Goal: Task Accomplishment & Management: Complete application form

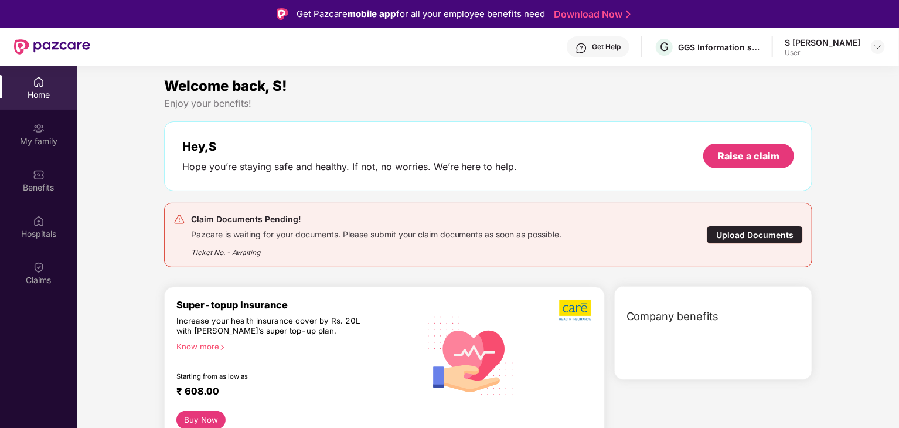
click at [750, 240] on div "Upload Documents" at bounding box center [755, 235] width 96 height 18
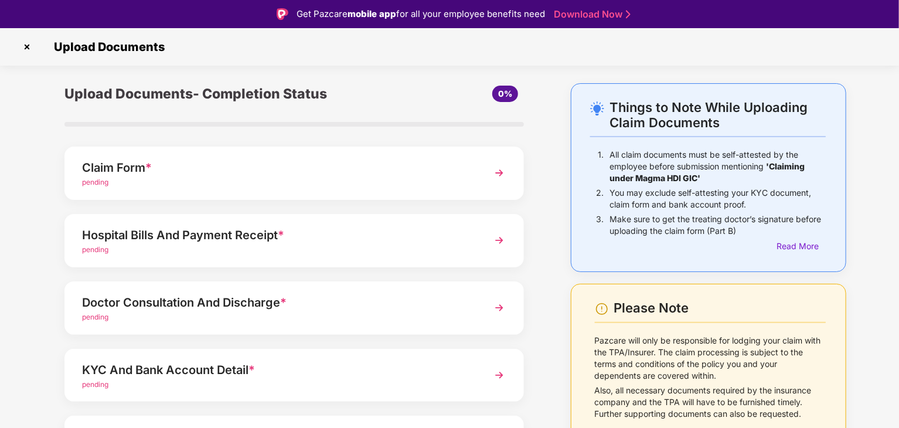
click at [345, 186] on div "pending" at bounding box center [276, 182] width 389 height 11
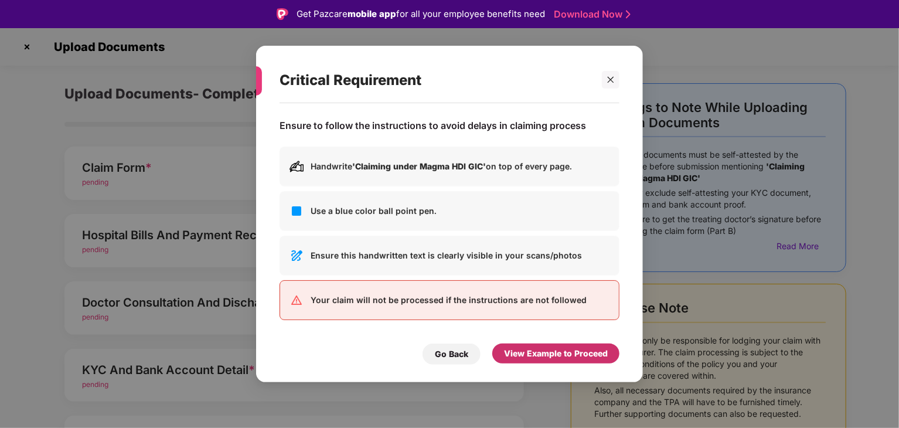
click at [533, 362] on div "View Example to Proceed" at bounding box center [555, 353] width 127 height 20
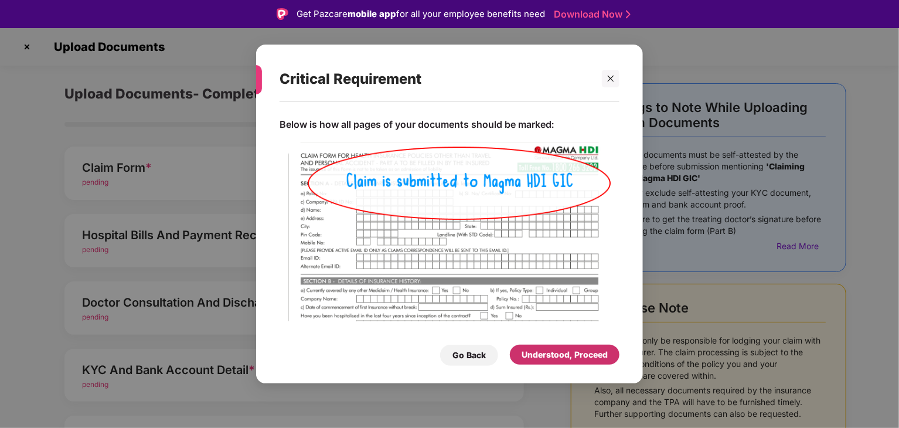
click at [541, 357] on div "Understood, Proceed" at bounding box center [565, 354] width 86 height 13
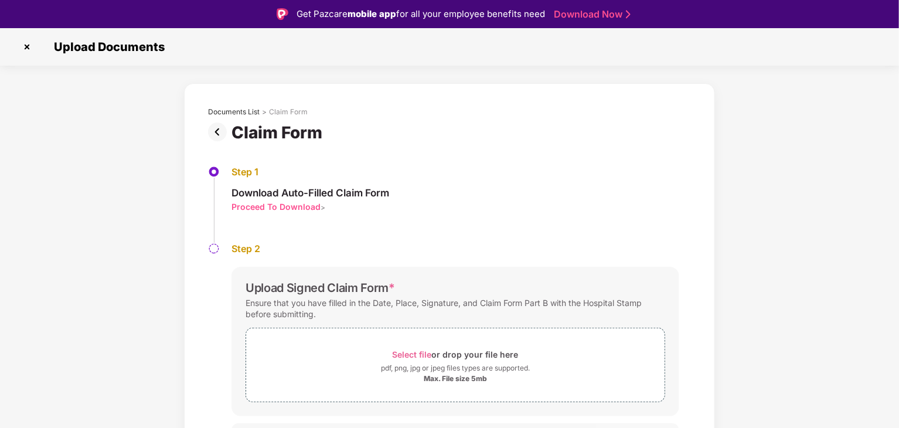
click at [222, 137] on img at bounding box center [219, 131] width 23 height 19
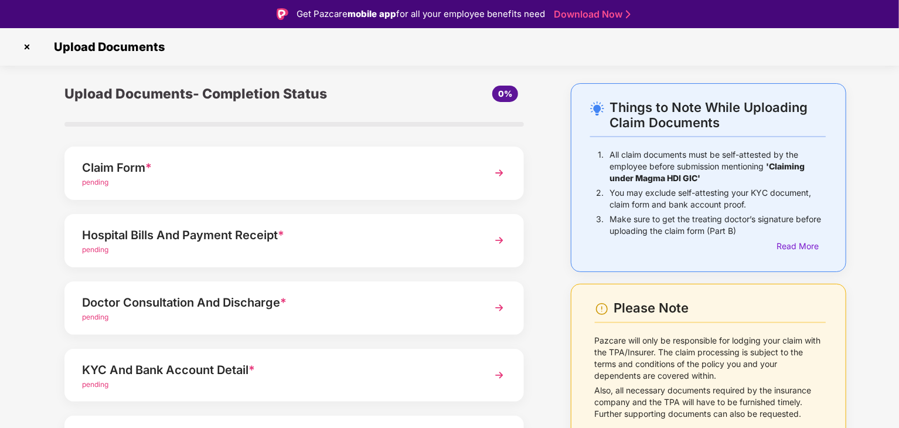
click at [342, 231] on div "Hospital Bills And Payment Receipt *" at bounding box center [276, 235] width 389 height 19
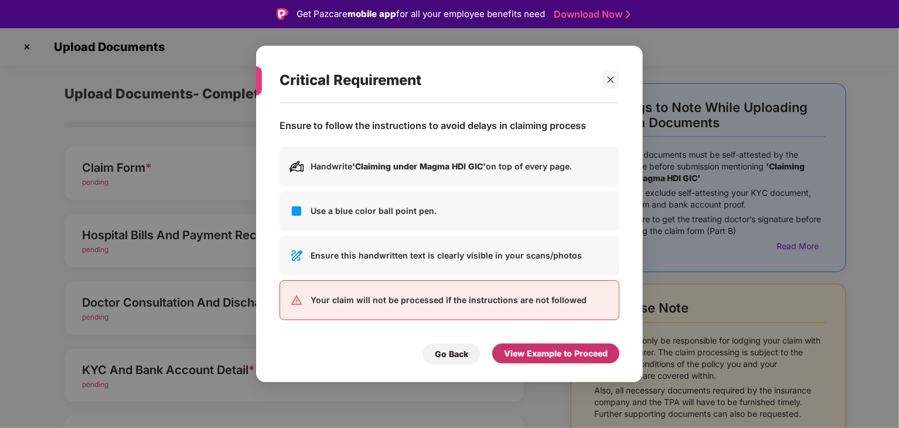
click at [536, 348] on div "View Example to Proceed" at bounding box center [556, 353] width 104 height 13
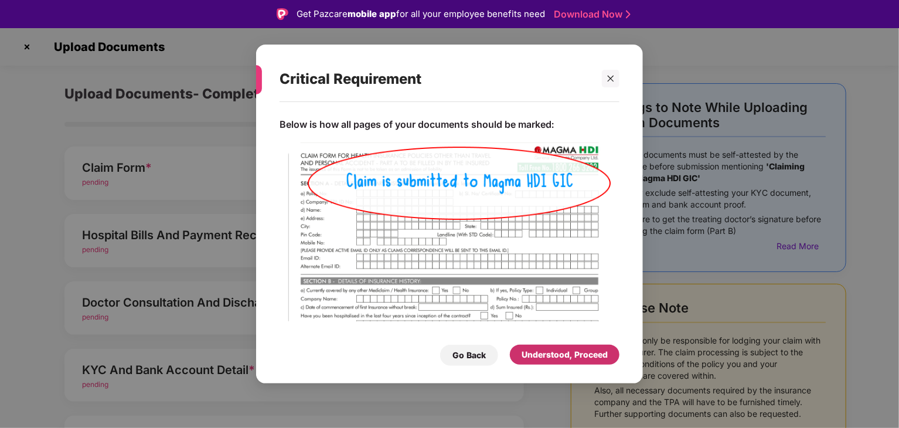
click at [538, 353] on div "Understood, Proceed" at bounding box center [565, 354] width 86 height 13
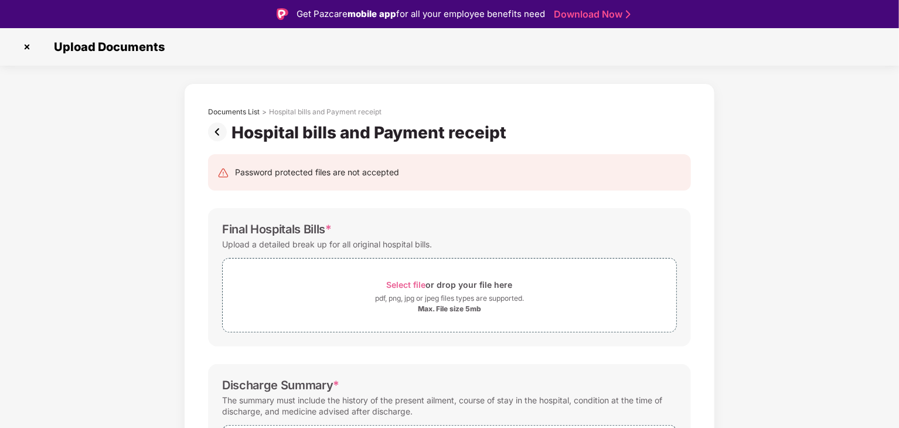
click at [220, 131] on img at bounding box center [219, 131] width 23 height 19
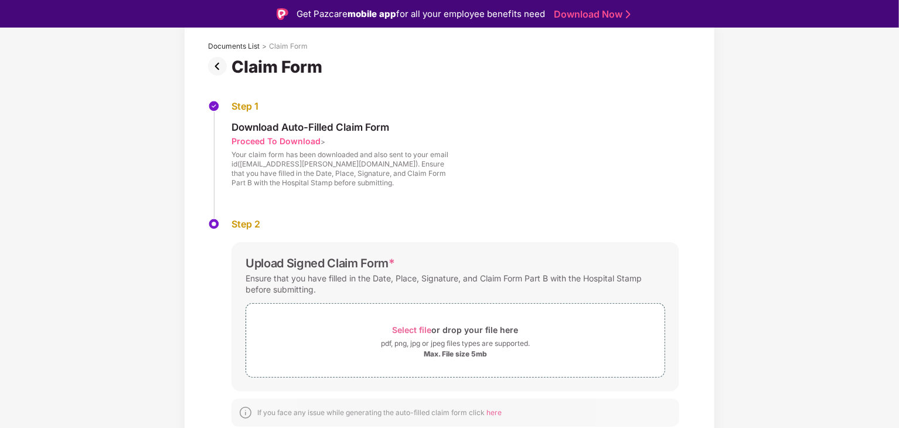
click at [217, 64] on img at bounding box center [219, 66] width 23 height 19
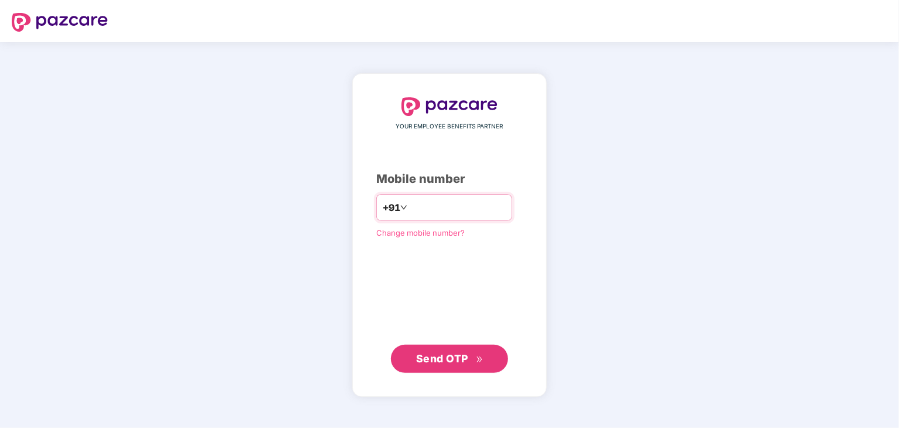
click at [435, 205] on input "number" at bounding box center [458, 207] width 96 height 19
type input "**********"
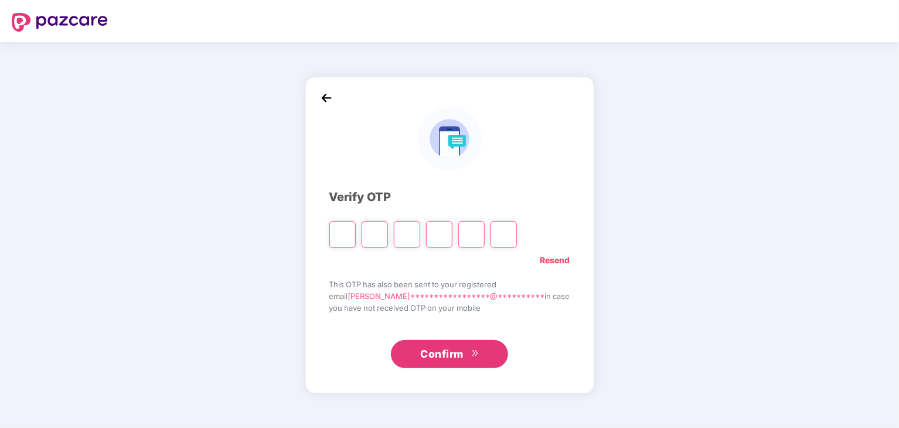
type input "*"
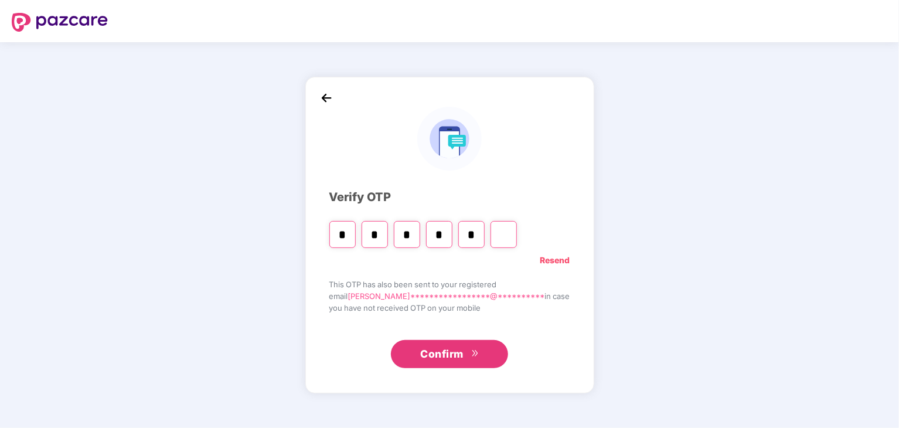
type input "*"
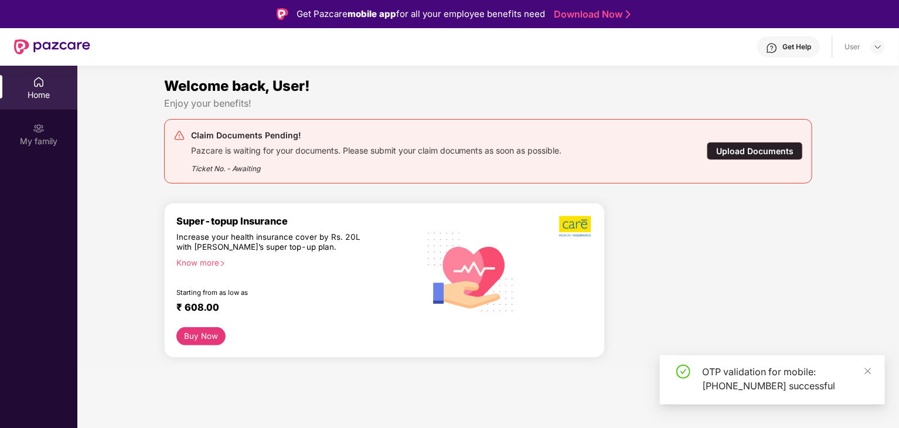
click at [774, 149] on div "Upload Documents" at bounding box center [755, 151] width 96 height 18
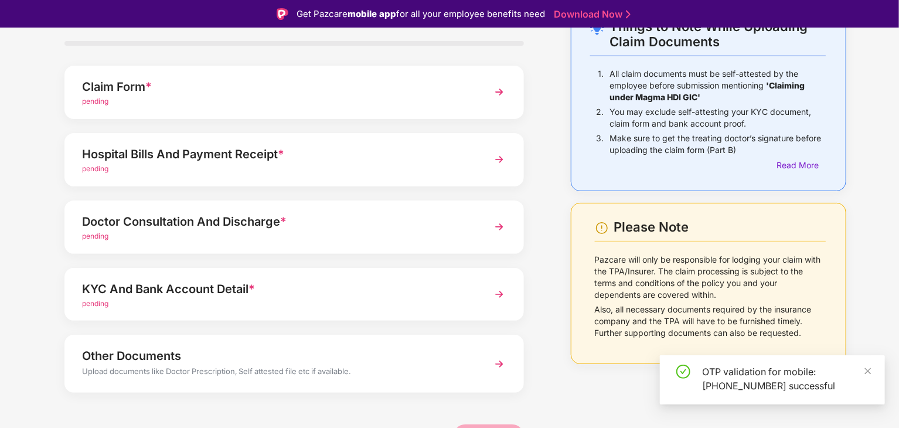
scroll to position [90, 0]
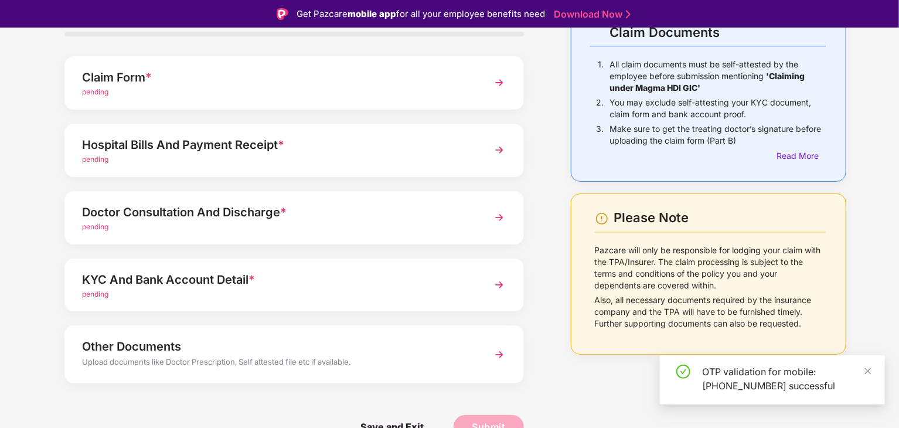
click at [417, 289] on div "pending" at bounding box center [276, 294] width 389 height 11
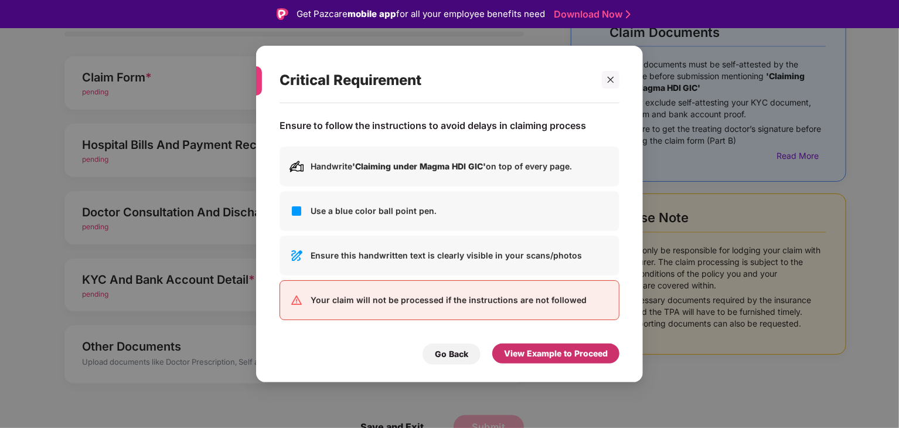
click at [537, 355] on div "View Example to Proceed" at bounding box center [556, 353] width 104 height 13
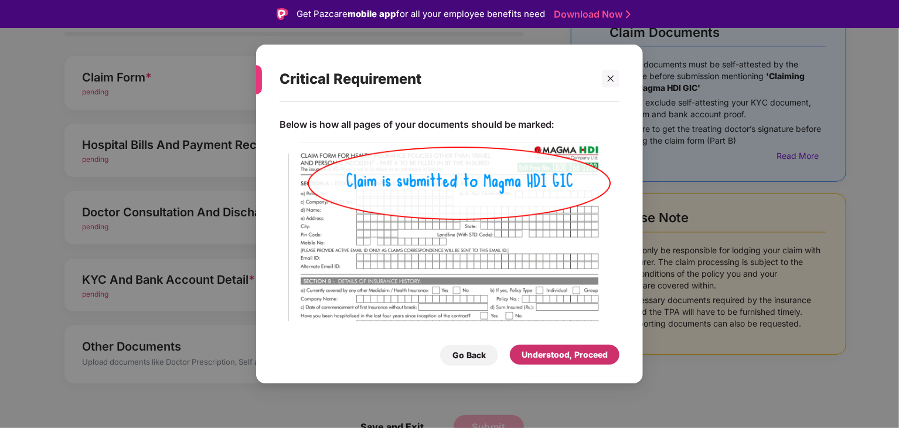
click at [537, 355] on div "Understood, Proceed" at bounding box center [565, 354] width 86 height 13
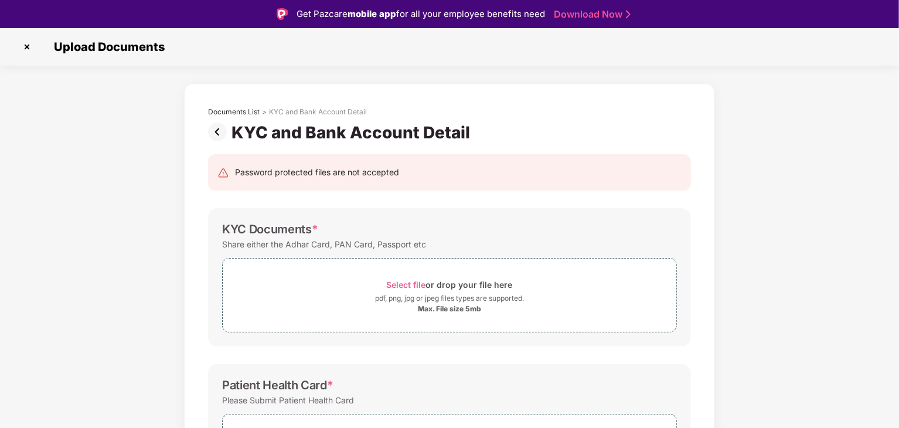
click at [218, 134] on img at bounding box center [219, 131] width 23 height 19
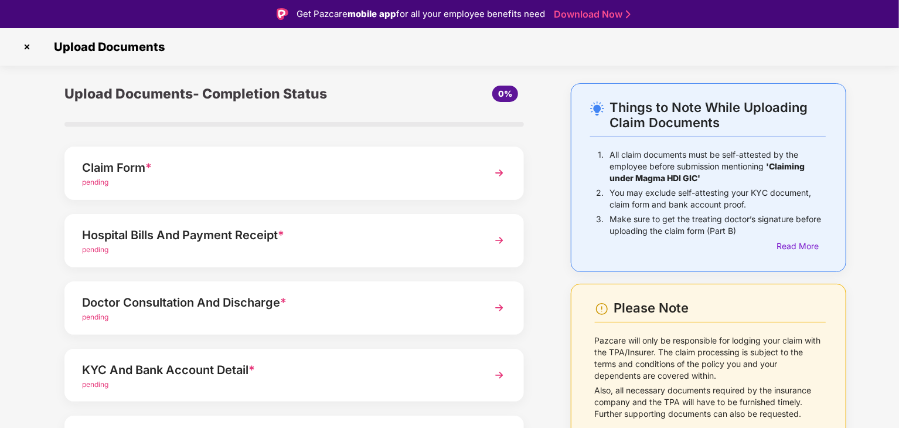
click at [255, 369] on span "*" at bounding box center [251, 370] width 6 height 14
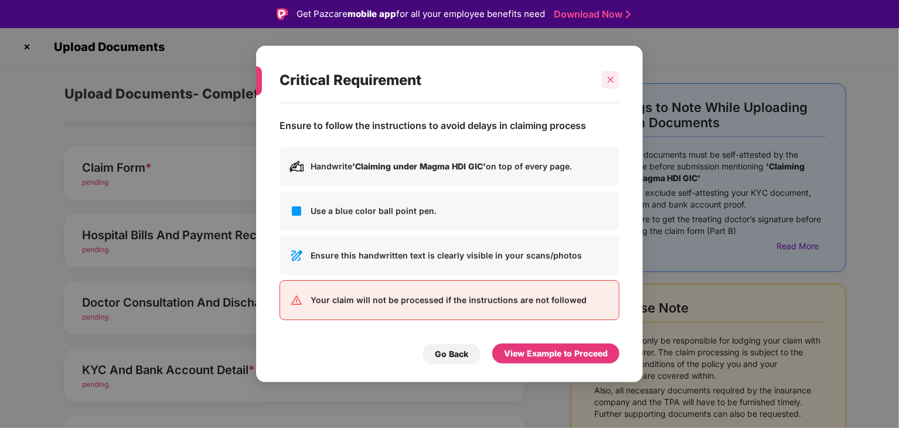
click at [612, 84] on icon "close" at bounding box center [611, 80] width 8 height 8
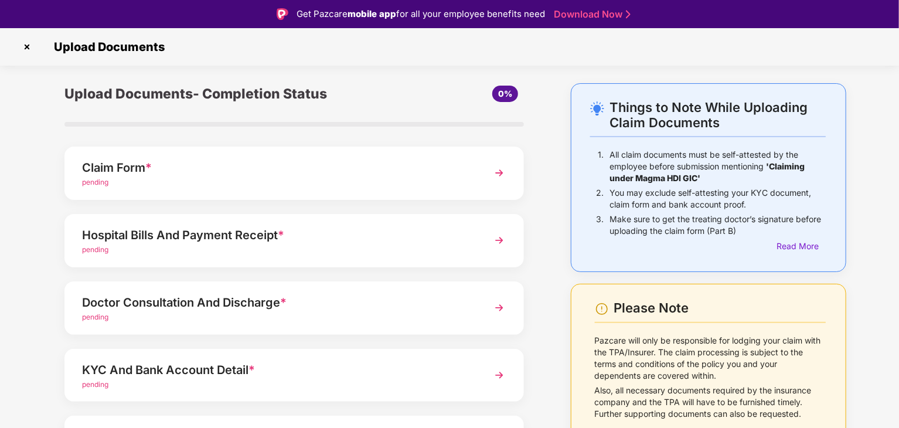
click at [387, 353] on div "KYC And Bank Account Detail * pending" at bounding box center [293, 375] width 459 height 53
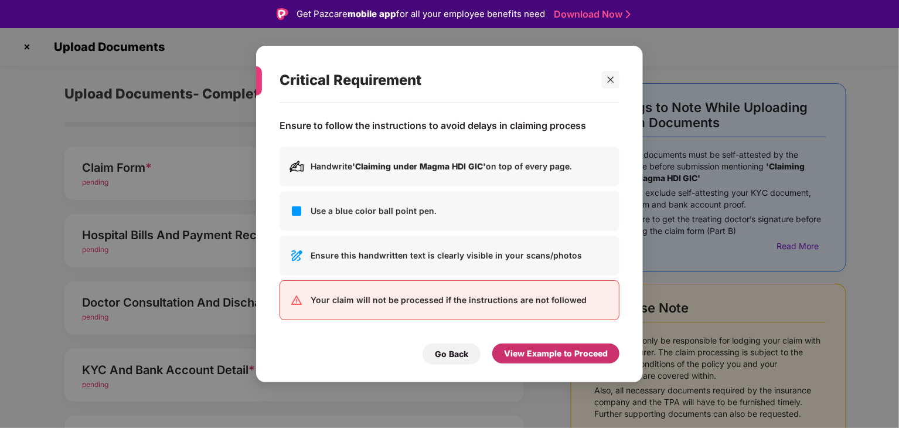
click at [536, 356] on div "View Example to Proceed" at bounding box center [556, 353] width 104 height 13
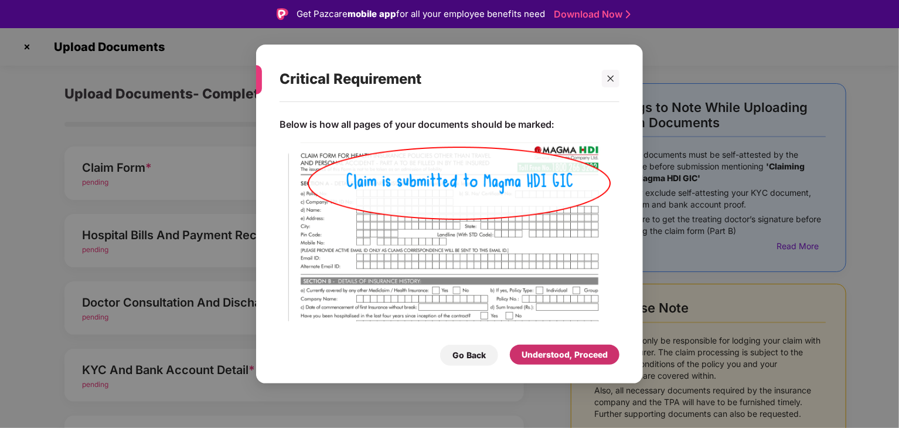
click at [536, 356] on div "Understood, Proceed" at bounding box center [565, 354] width 86 height 13
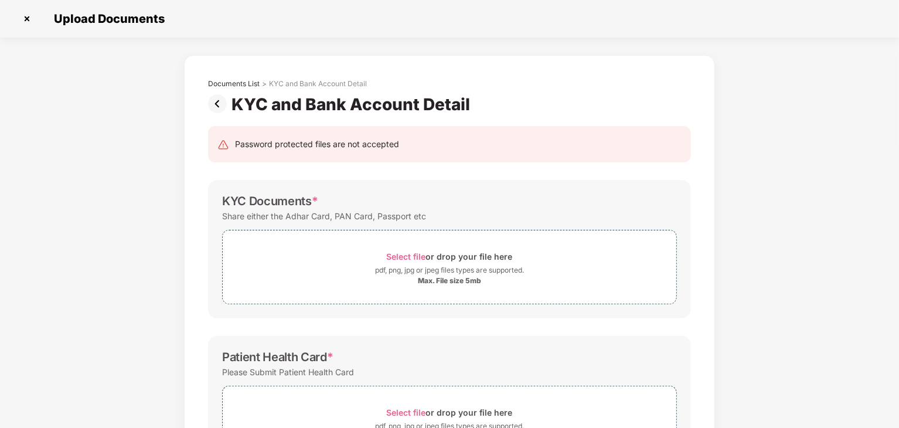
click at [215, 107] on img at bounding box center [219, 103] width 23 height 19
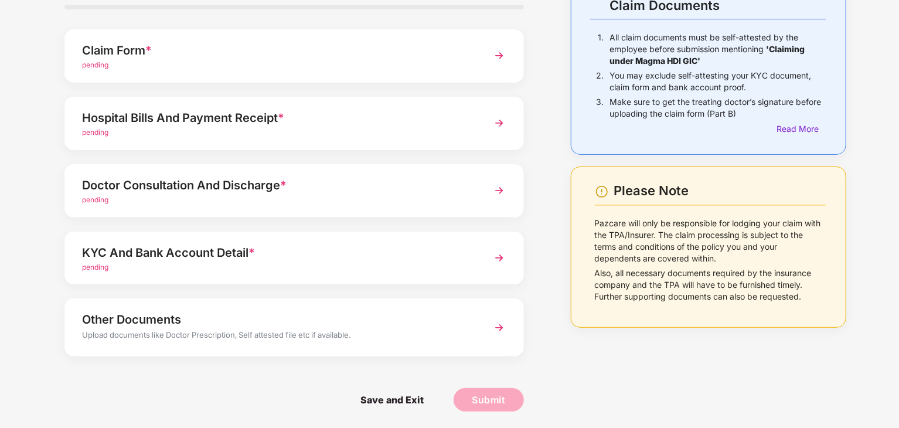
scroll to position [90, 0]
click at [296, 255] on div "KYC And Bank Account Detail *" at bounding box center [276, 251] width 389 height 19
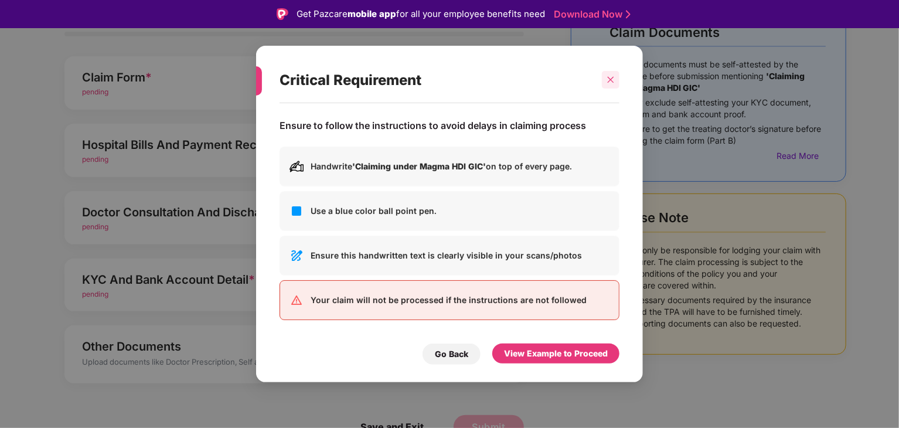
click at [607, 78] on icon "close" at bounding box center [611, 80] width 8 height 8
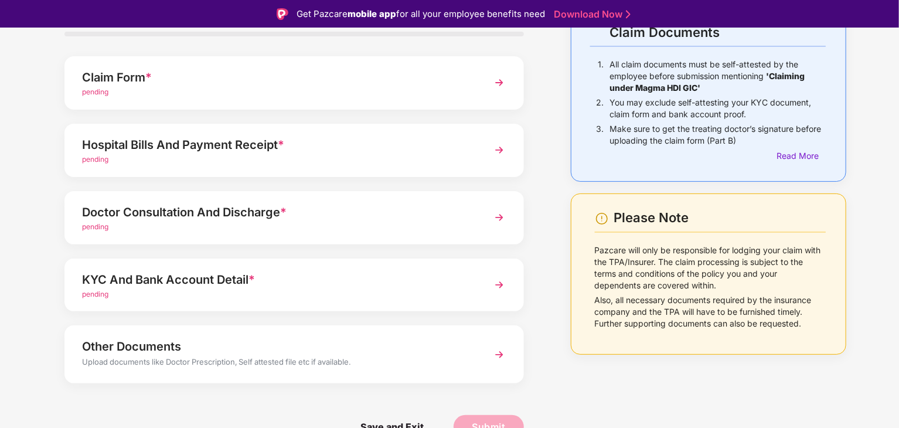
click at [159, 165] on div "Hospital Bills And Payment Receipt * pending" at bounding box center [293, 150] width 459 height 53
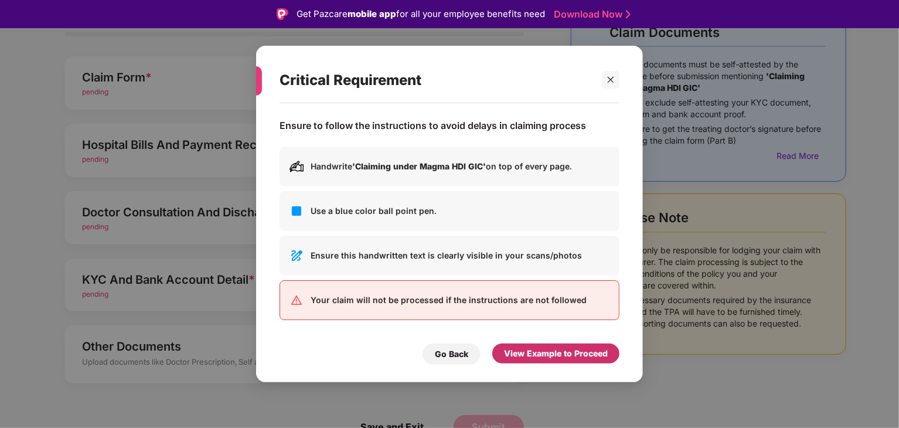
click at [513, 360] on div "View Example to Proceed" at bounding box center [555, 353] width 127 height 20
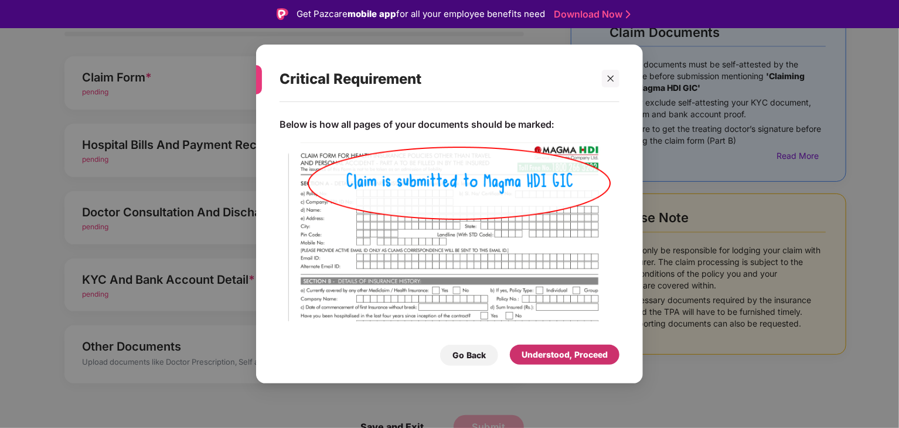
click at [546, 359] on div "Understood, Proceed" at bounding box center [565, 354] width 86 height 13
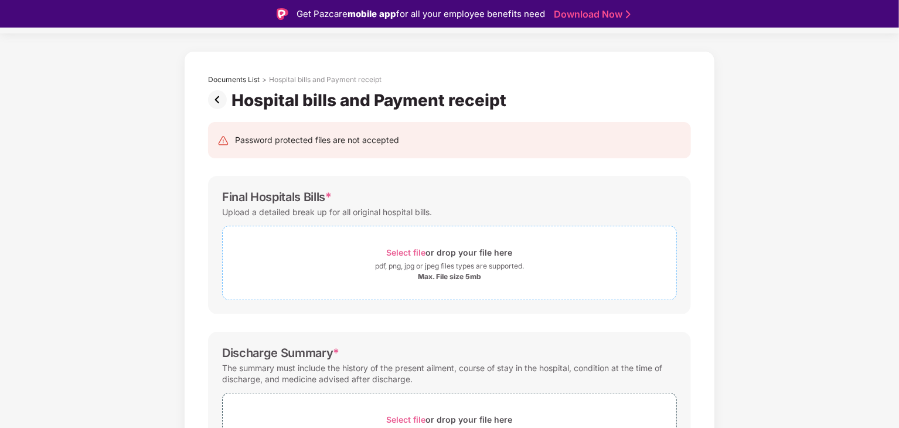
scroll to position [32, 0]
click at [219, 102] on img at bounding box center [219, 100] width 23 height 19
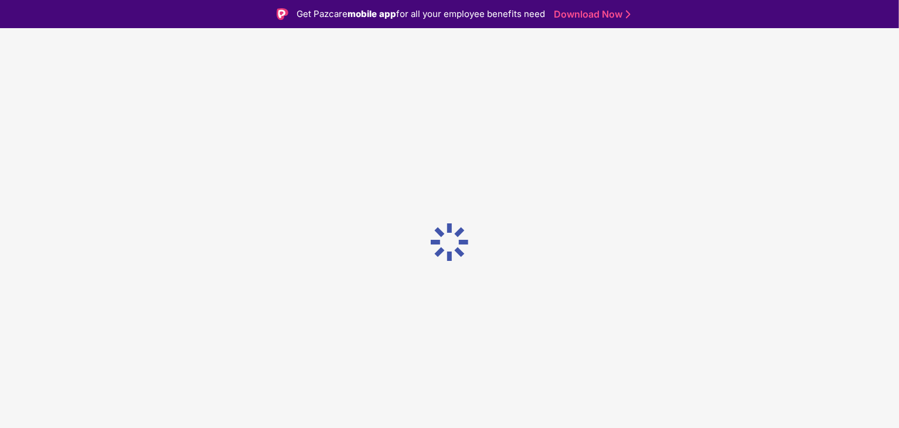
scroll to position [0, 0]
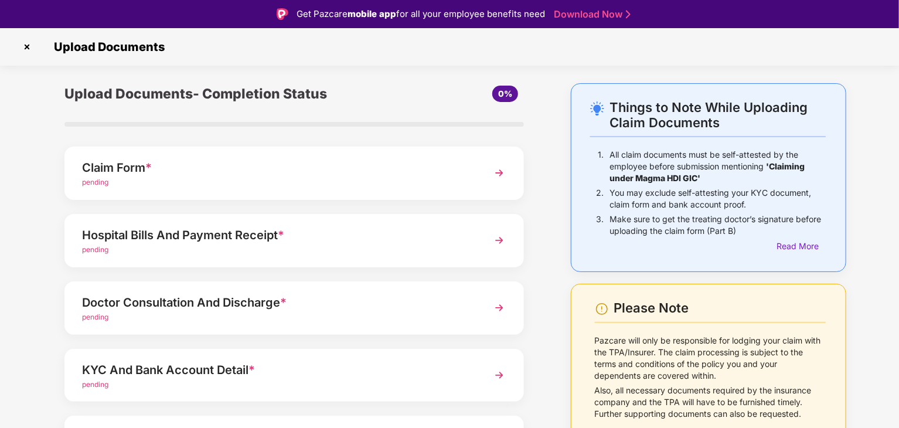
click at [440, 304] on div "Doctor Consultation And Discharge *" at bounding box center [276, 302] width 389 height 19
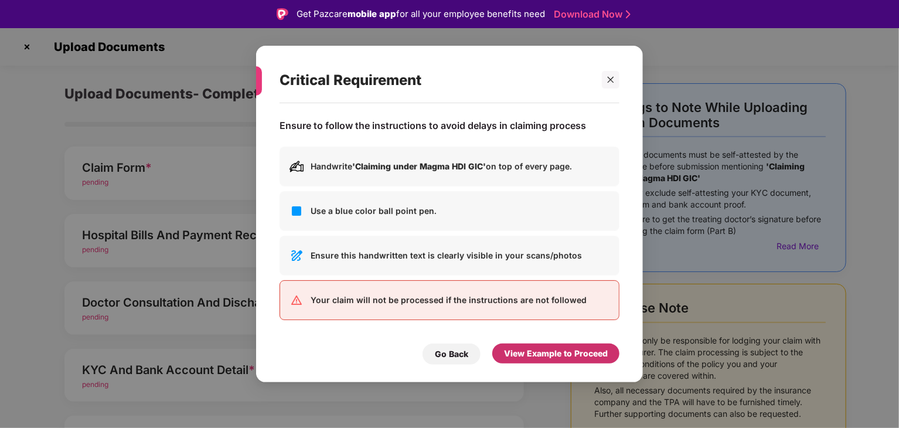
click at [537, 356] on div "View Example to Proceed" at bounding box center [556, 353] width 104 height 13
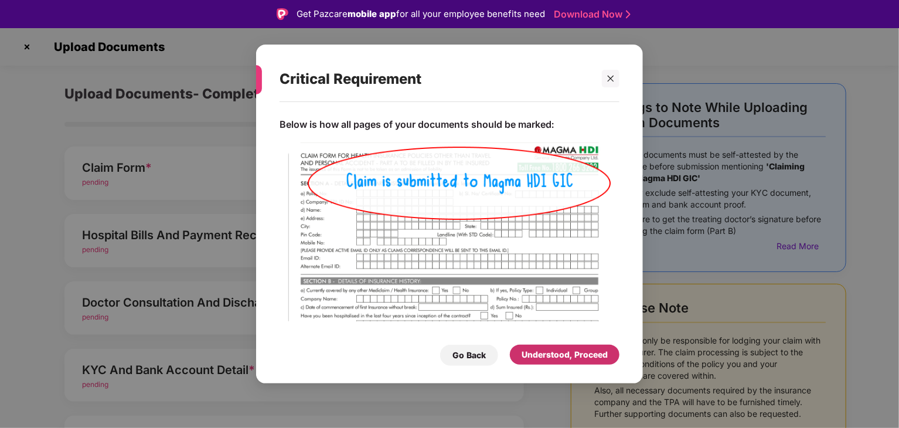
click at [537, 352] on div "Understood, Proceed" at bounding box center [565, 354] width 86 height 13
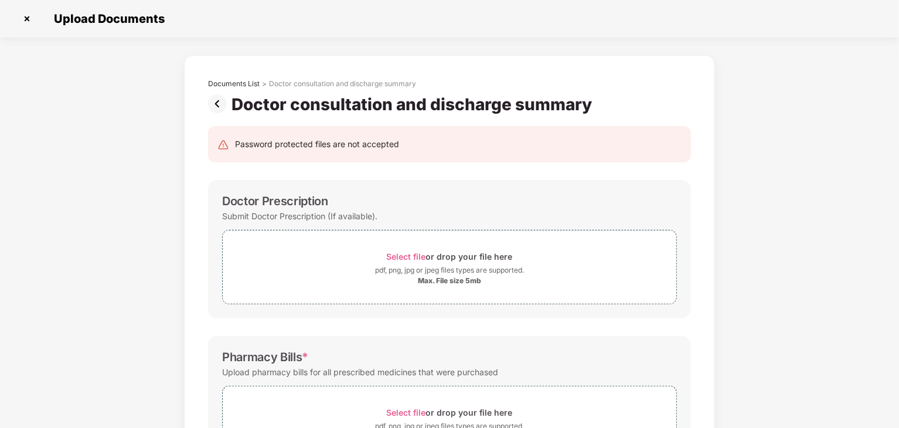
click at [219, 103] on img at bounding box center [219, 103] width 23 height 19
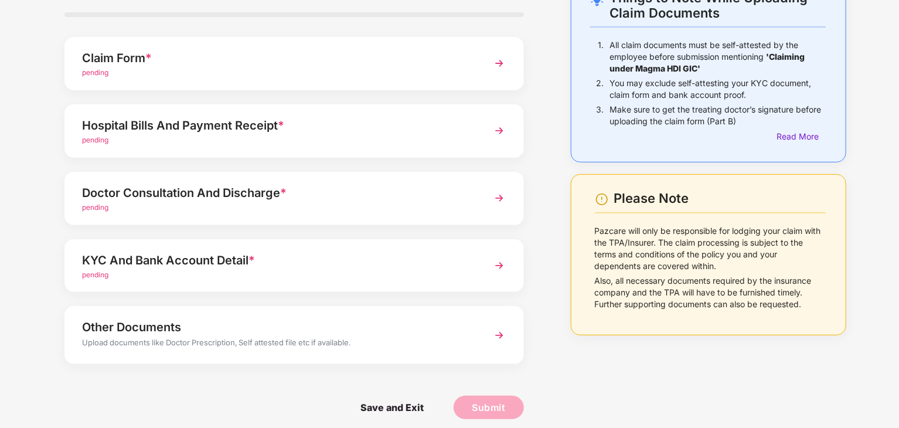
scroll to position [90, 0]
